Goal: Entertainment & Leisure: Consume media (video, audio)

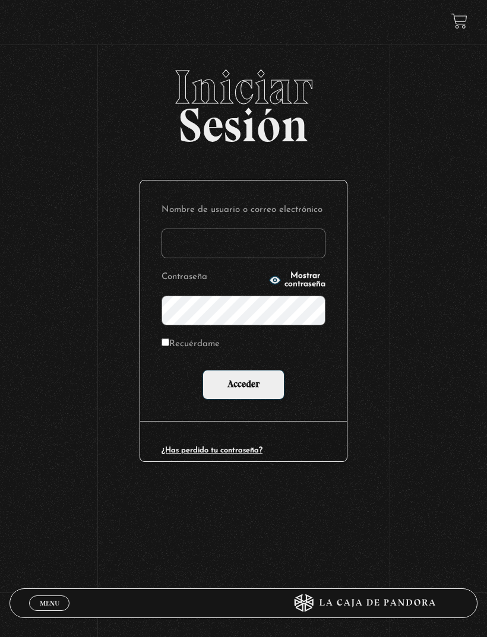
type input "[EMAIL_ADDRESS][DOMAIN_NAME]"
click at [243, 386] on input "Acceder" at bounding box center [243, 385] width 82 height 30
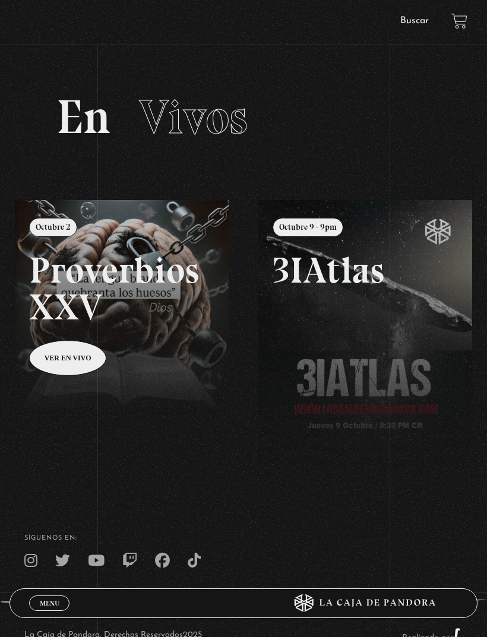
click at [54, 599] on span "Menu" at bounding box center [50, 602] width 20 height 7
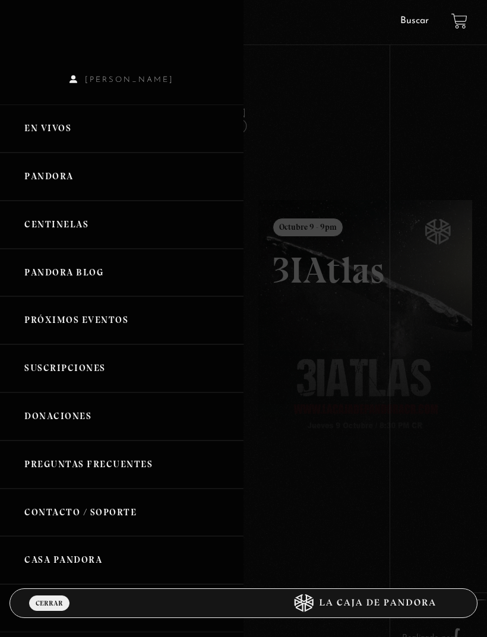
click at [84, 176] on link "Pandora" at bounding box center [121, 177] width 243 height 48
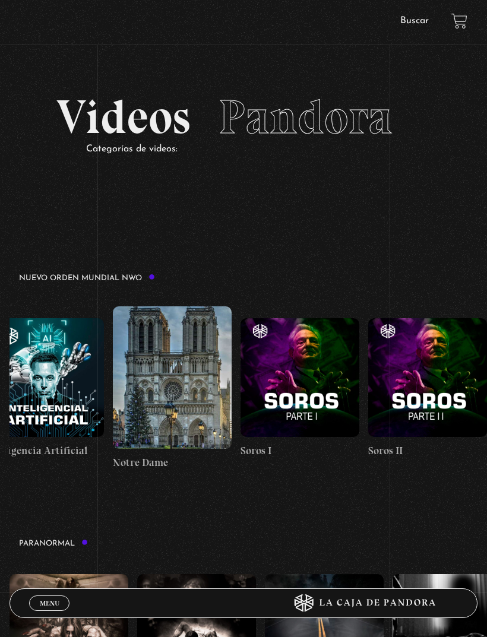
scroll to position [0, 9723]
click at [320, 371] on figure at bounding box center [299, 377] width 119 height 119
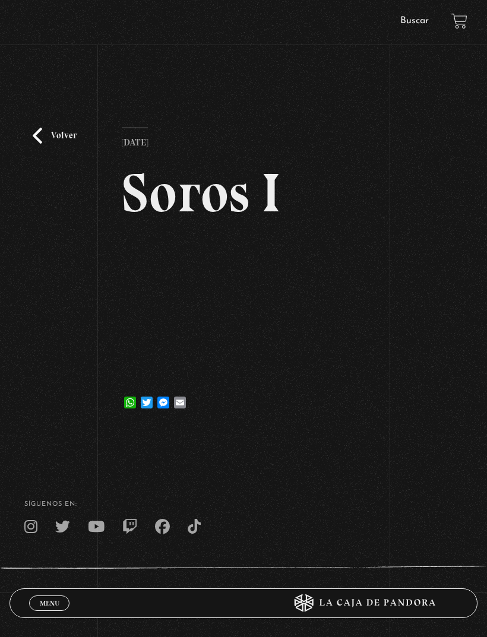
click at [58, 141] on link "Volver" at bounding box center [55, 136] width 44 height 16
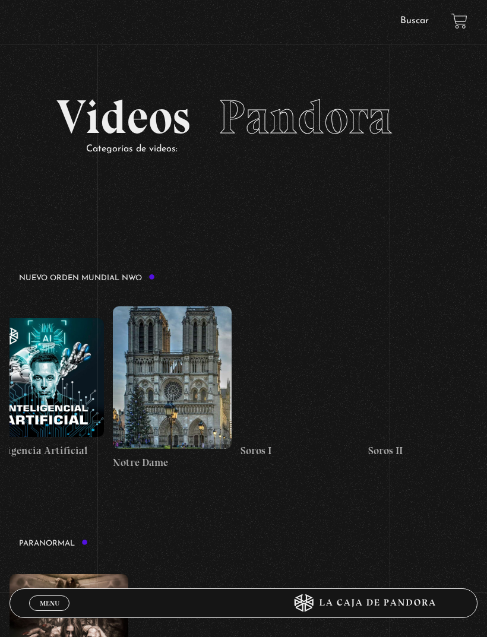
scroll to position [0, 9723]
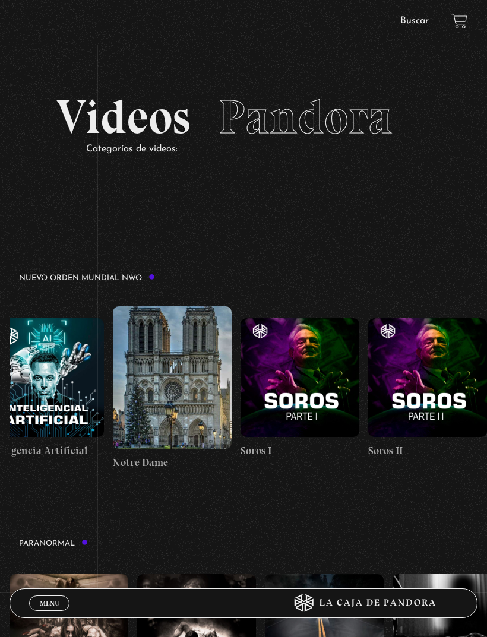
click at [309, 389] on figure at bounding box center [299, 377] width 119 height 119
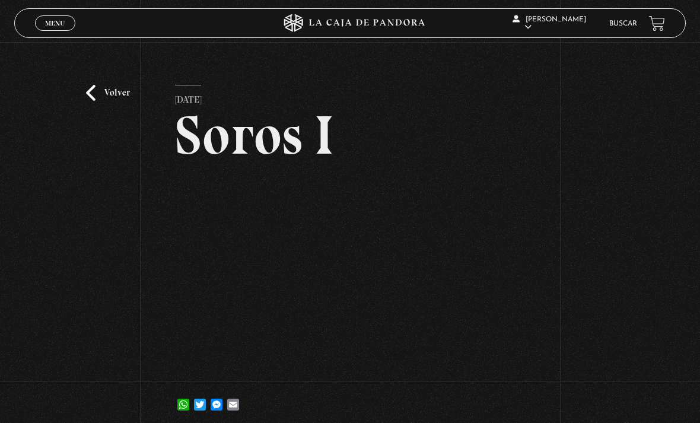
click at [425, 116] on h2 "Soros I" at bounding box center [350, 135] width 350 height 55
click at [224, 394] on link "Messenger" at bounding box center [216, 399] width 17 height 24
